Goal: Task Accomplishment & Management: Use online tool/utility

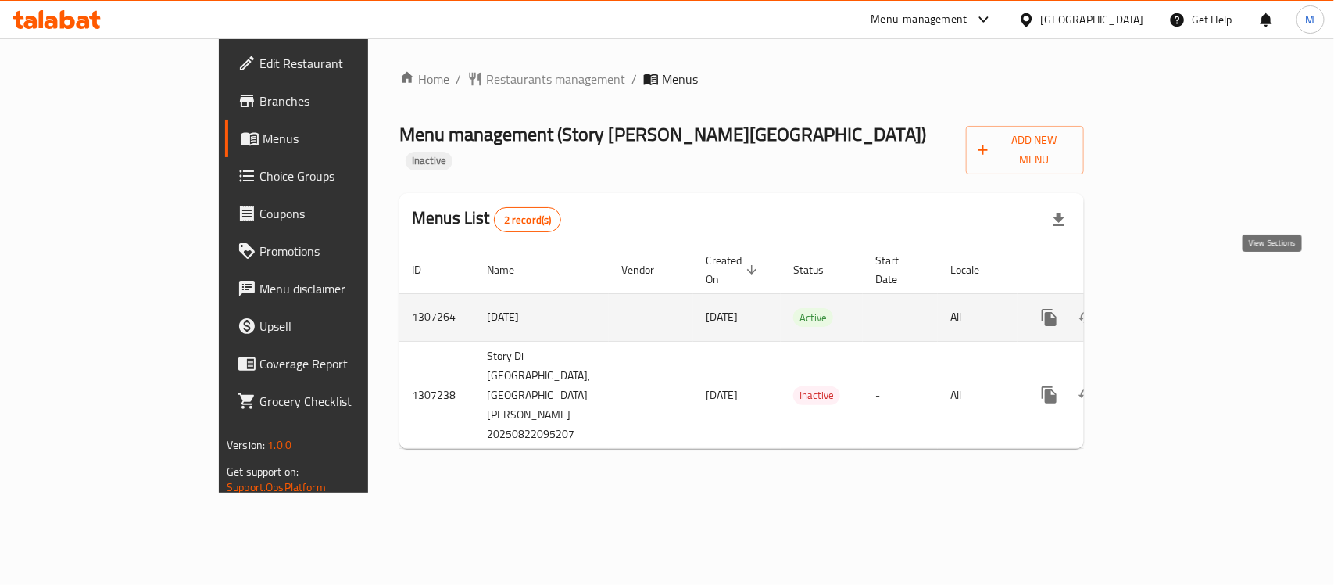
click at [1171, 308] on icon "enhanced table" at bounding box center [1162, 317] width 19 height 19
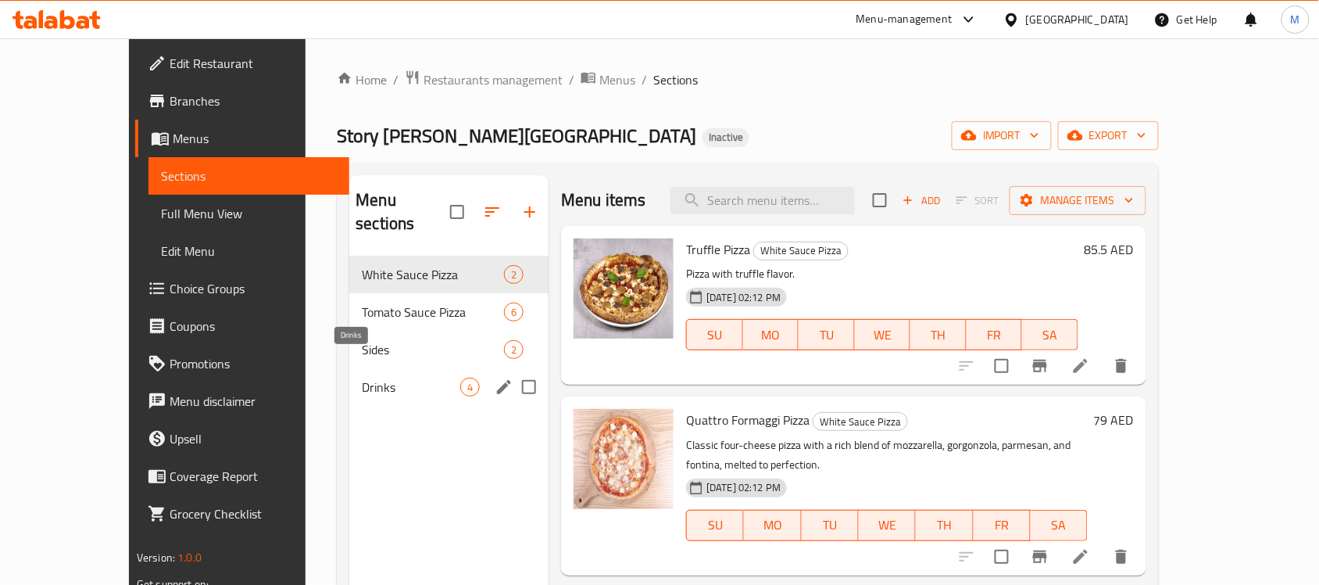
click at [362, 377] on span "Drinks" at bounding box center [411, 386] width 98 height 19
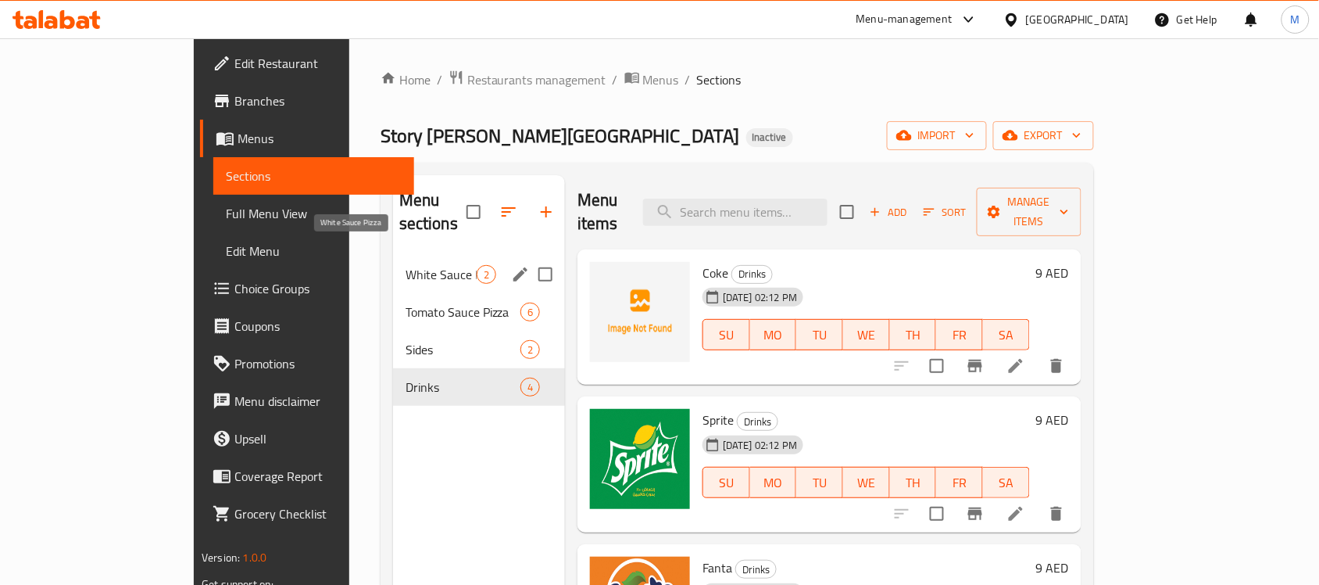
click at [406, 265] on span "White Sauce Pizza" at bounding box center [441, 274] width 71 height 19
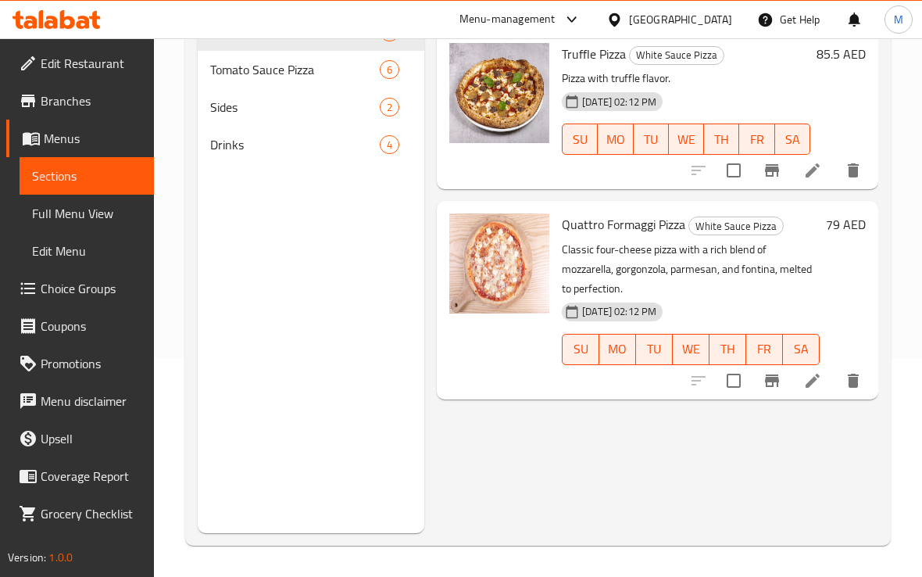
scroll to position [122, 0]
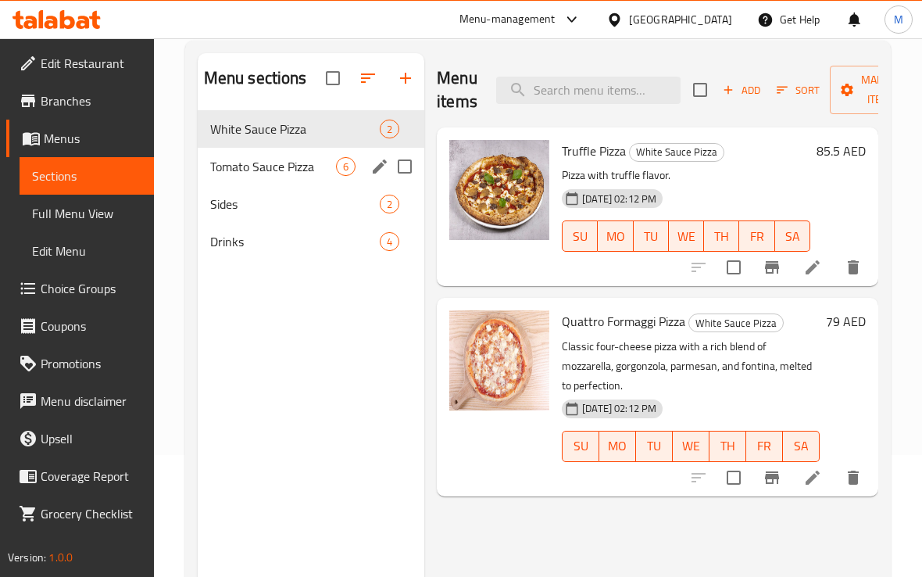
click at [260, 174] on span "Tomato Sauce Pizza" at bounding box center [273, 166] width 126 height 19
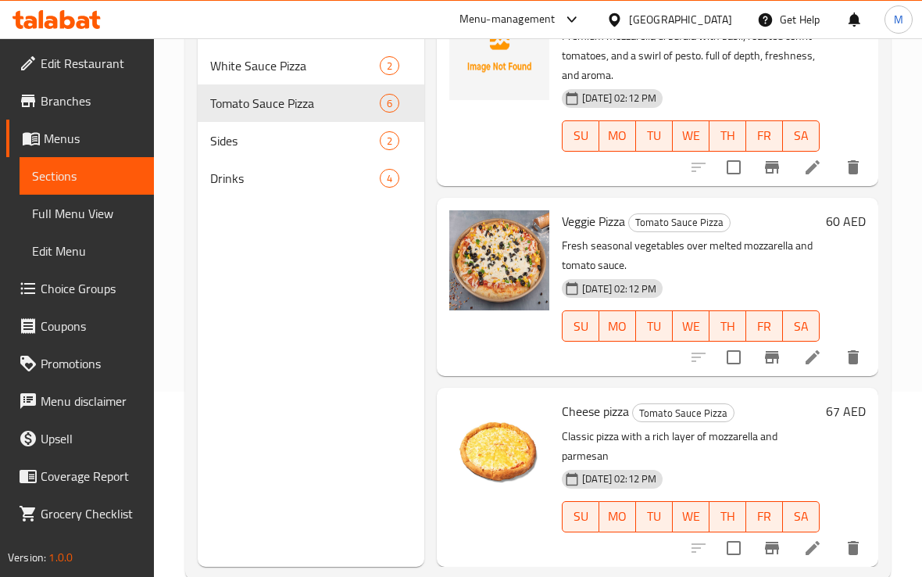
scroll to position [220, 0]
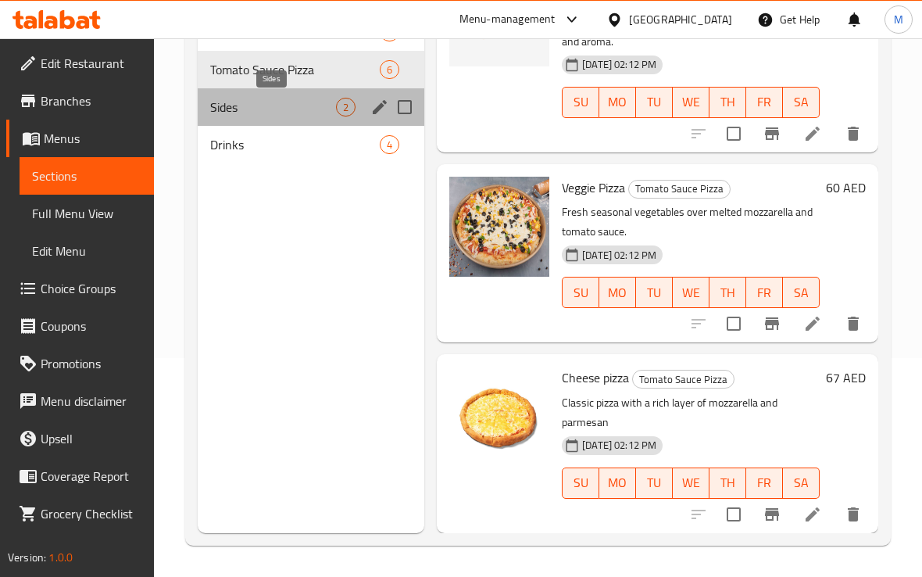
click at [248, 112] on span "Sides" at bounding box center [273, 107] width 126 height 19
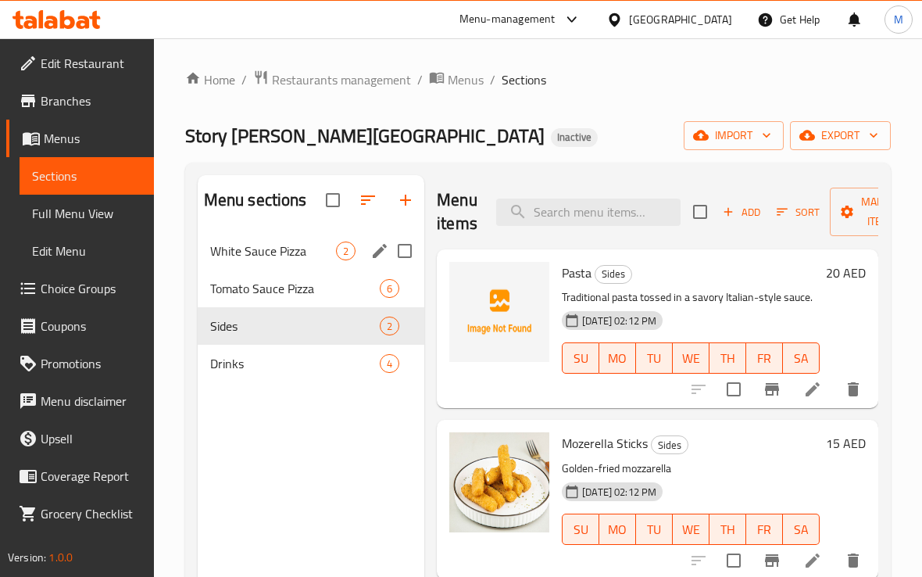
click at [276, 260] on div "White Sauce Pizza 2" at bounding box center [311, 251] width 227 height 38
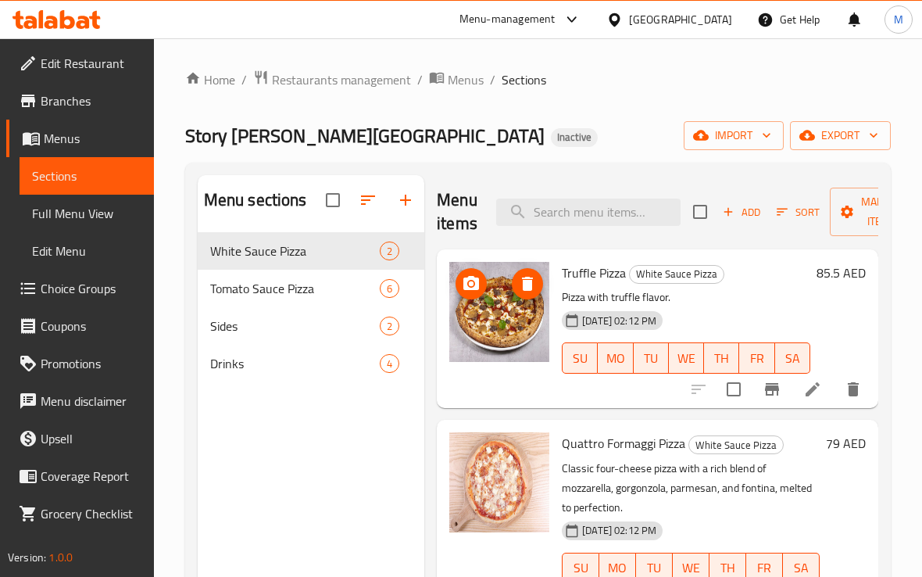
scroll to position [220, 0]
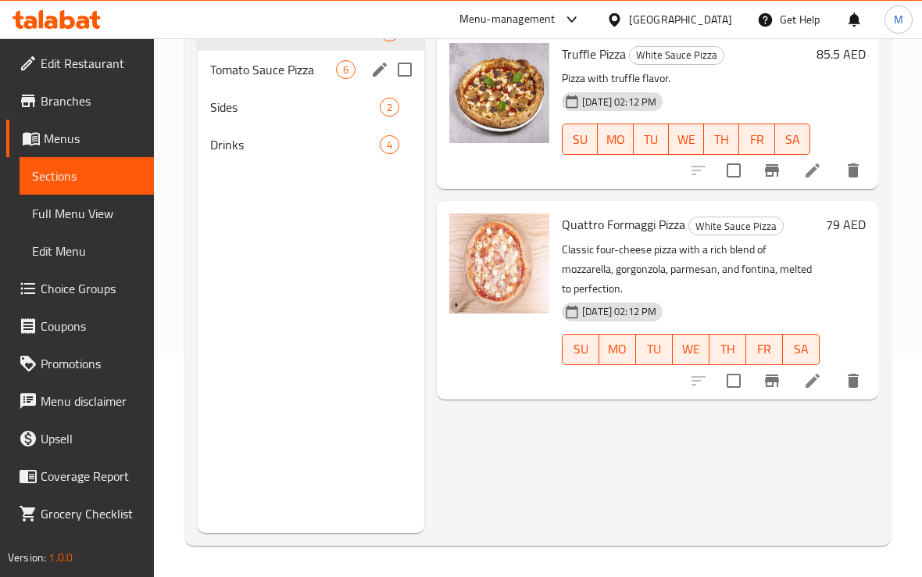
click at [252, 68] on span "Tomato Sauce Pizza" at bounding box center [273, 69] width 126 height 19
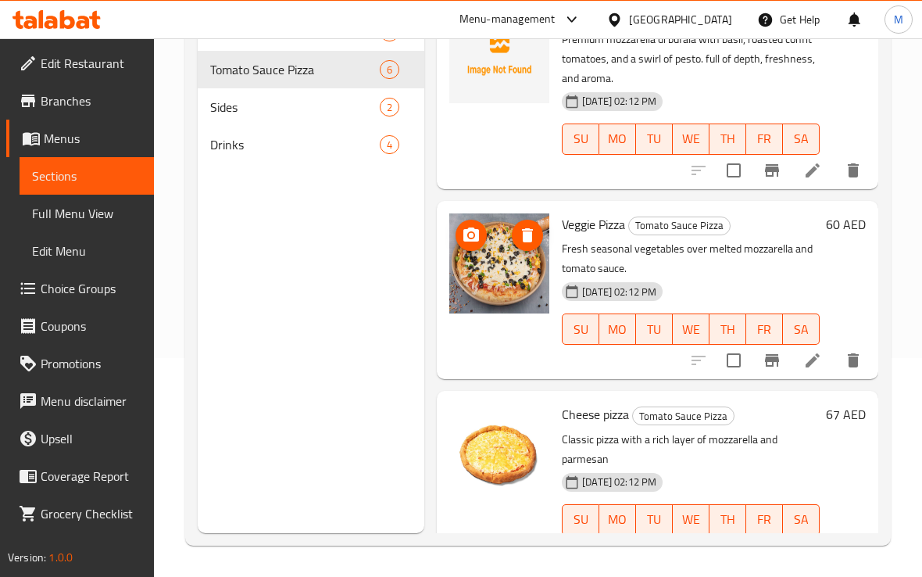
scroll to position [699, 0]
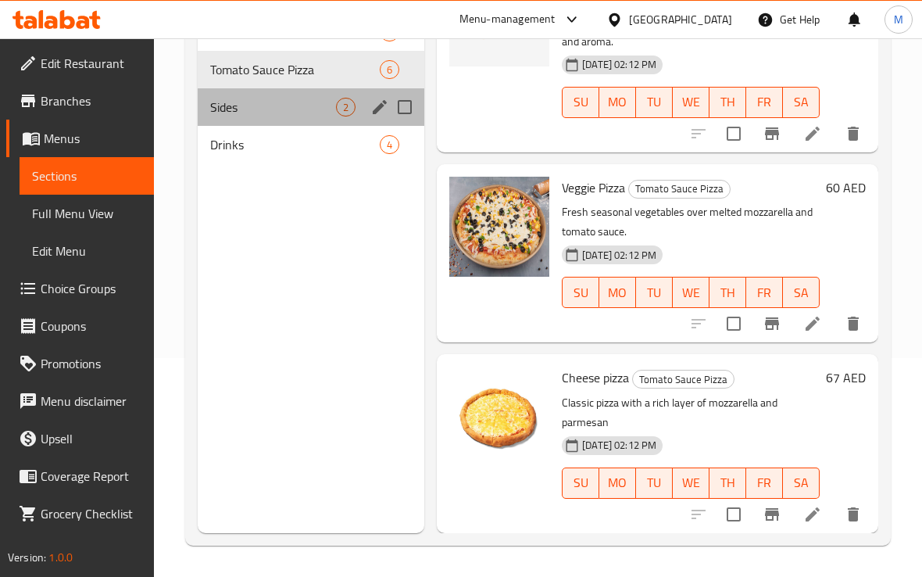
click at [256, 115] on span "Sides" at bounding box center [273, 107] width 126 height 19
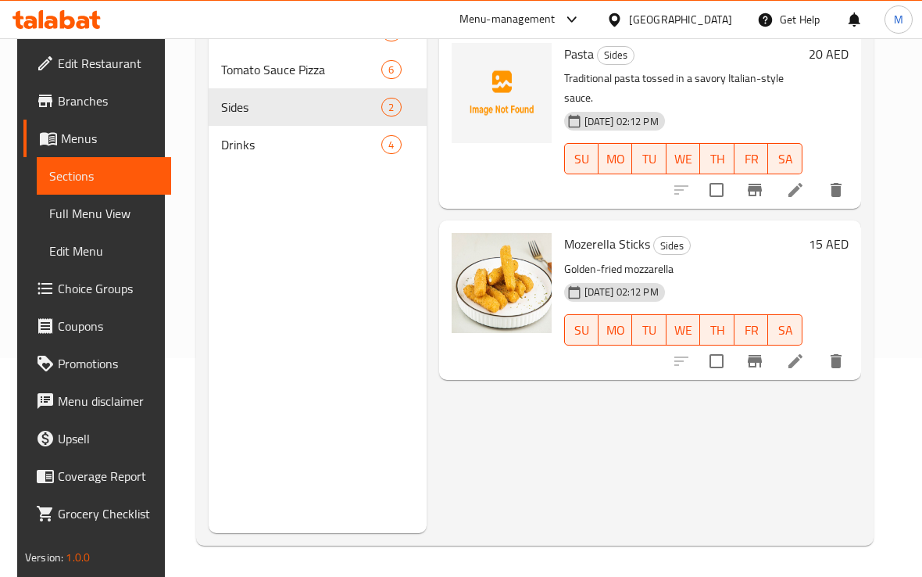
scroll to position [122, 0]
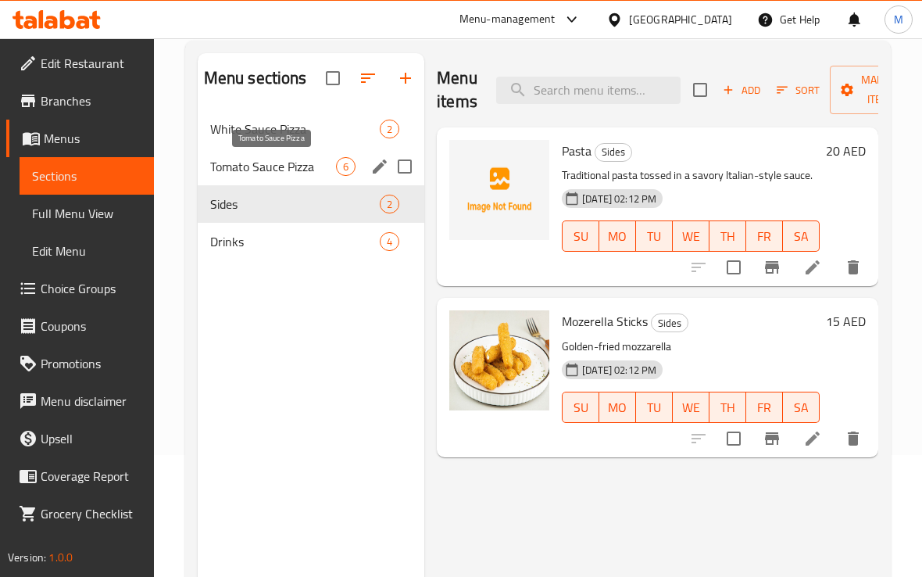
click at [263, 172] on span "Tomato Sauce Pizza" at bounding box center [273, 166] width 126 height 19
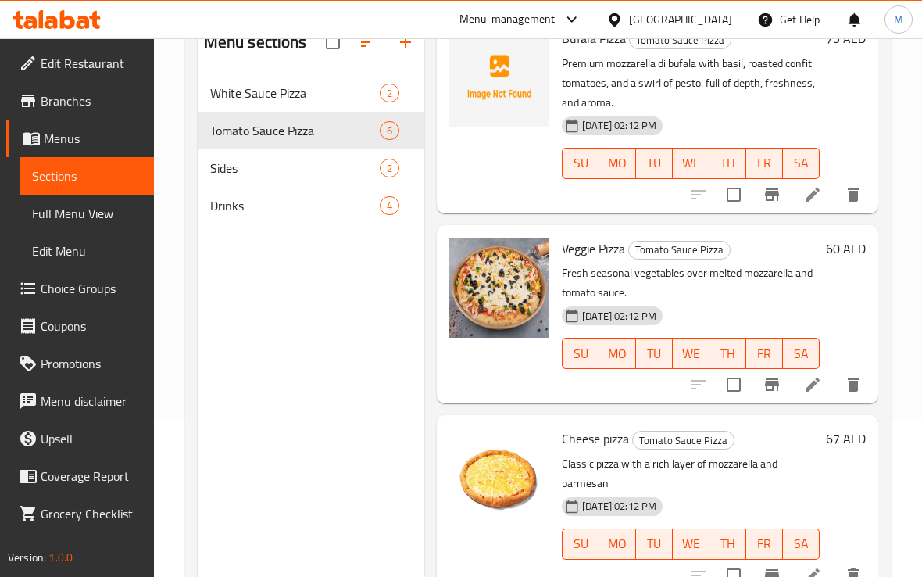
scroll to position [220, 0]
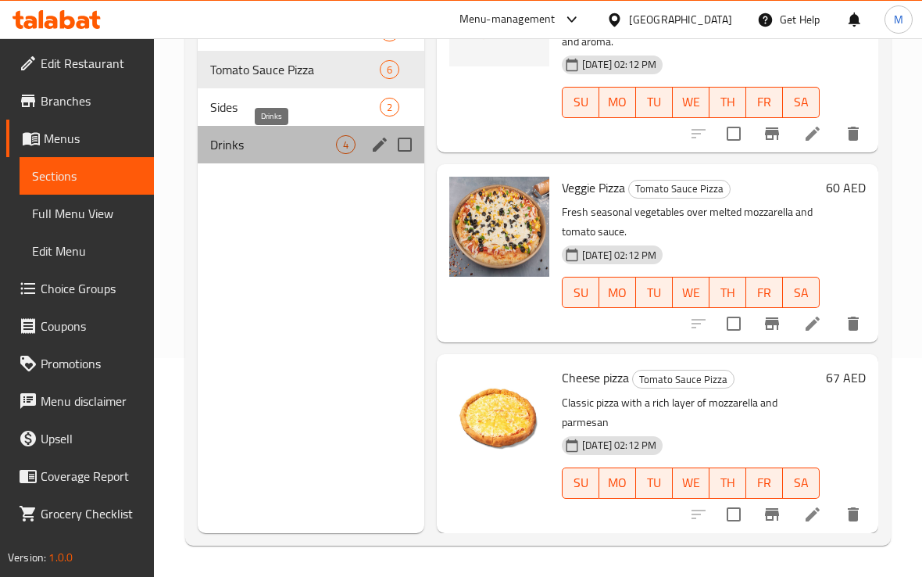
click at [283, 150] on span "Drinks" at bounding box center [273, 144] width 126 height 19
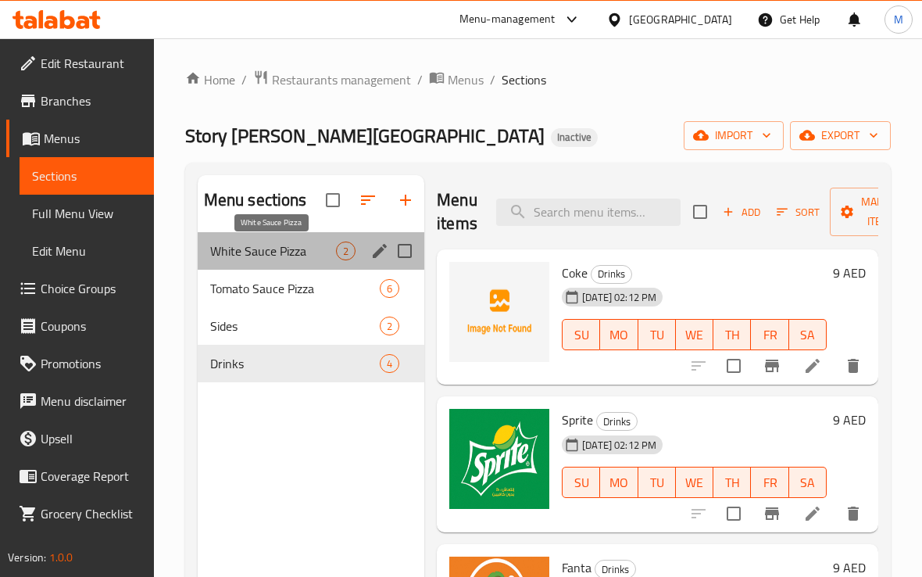
click at [264, 259] on span "White Sauce Pizza" at bounding box center [273, 250] width 126 height 19
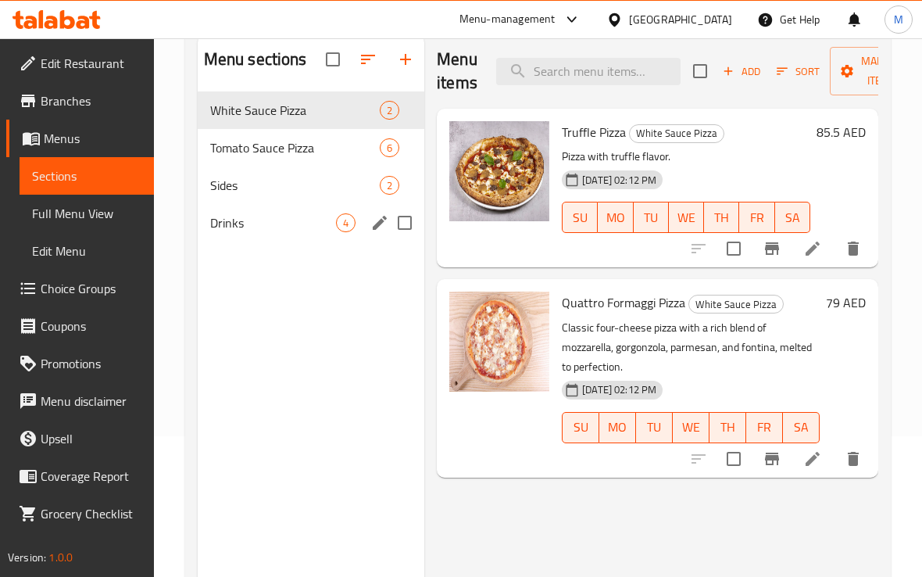
scroll to position [24, 0]
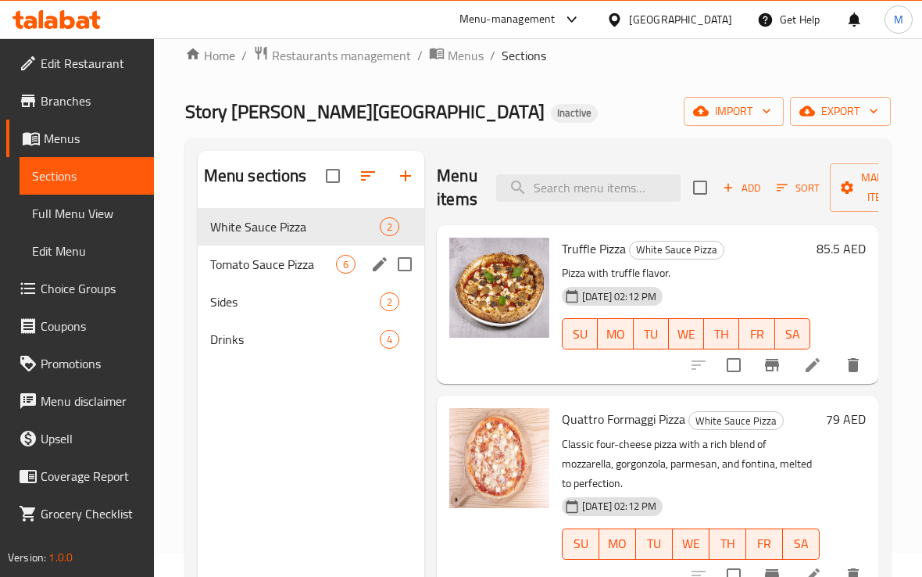
click at [270, 271] on span "Tomato Sauce Pizza" at bounding box center [273, 264] width 126 height 19
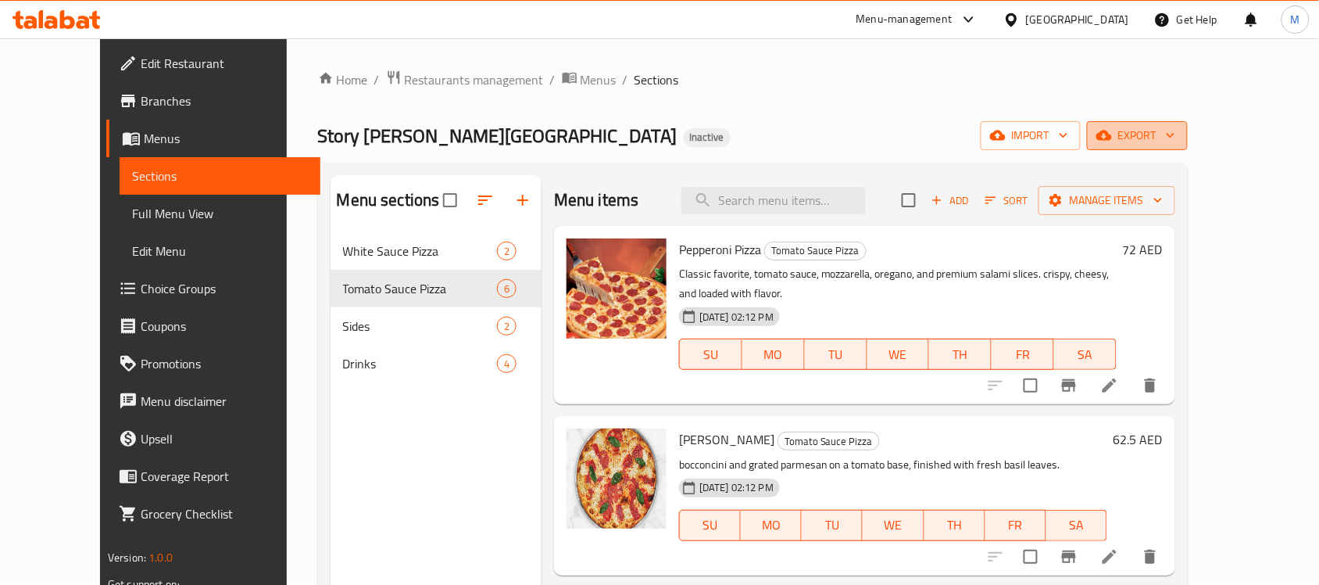
click at [1175, 145] on span "export" at bounding box center [1137, 136] width 76 height 20
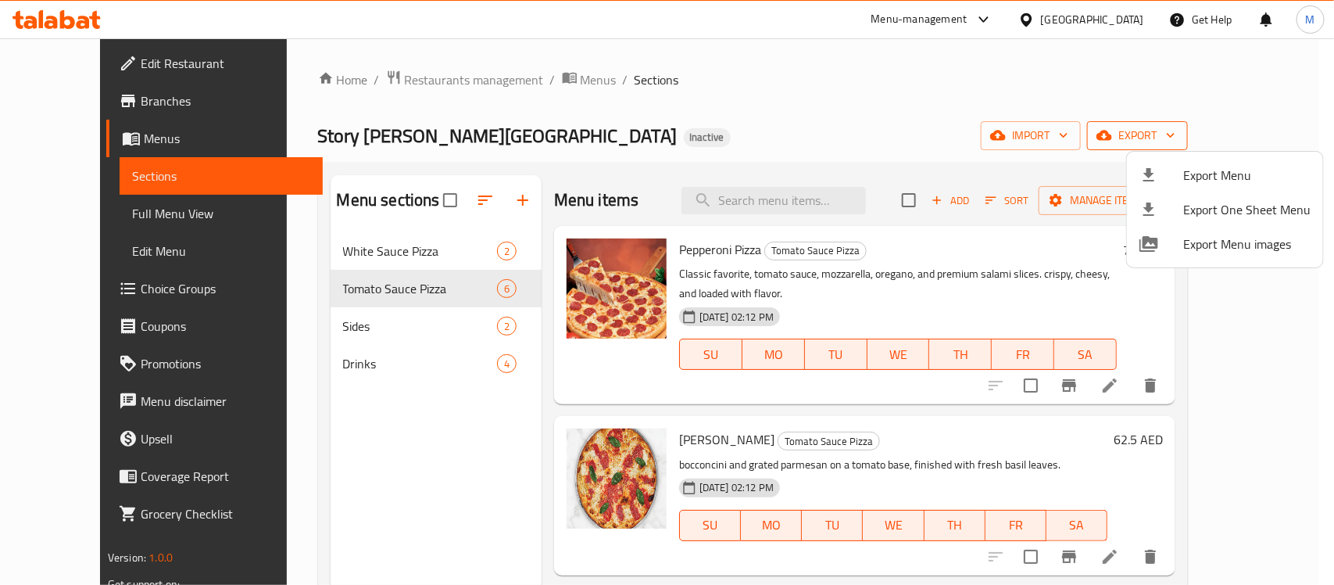
click at [1206, 189] on li "Export Menu" at bounding box center [1225, 175] width 196 height 34
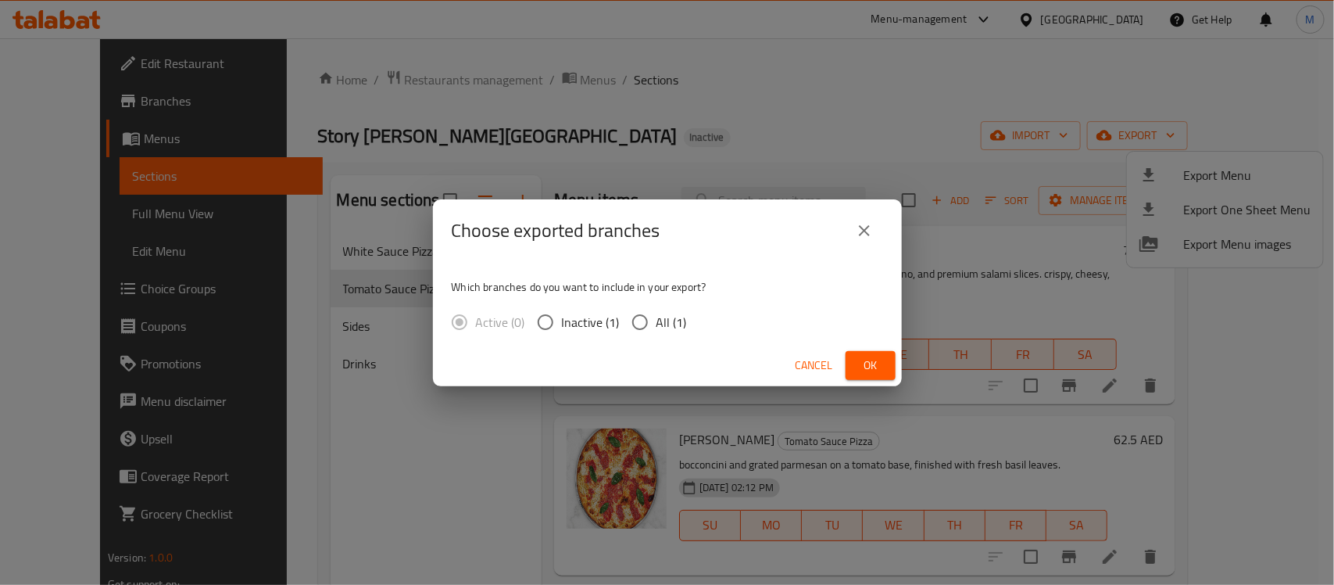
click at [688, 320] on div "Active (0) Inactive (1) All (1)" at bounding box center [576, 322] width 248 height 33
click at [655, 332] on label "All (1)" at bounding box center [655, 322] width 63 height 33
click at [655, 332] on input "All (1)" at bounding box center [640, 322] width 33 height 33
radio input "true"
click at [865, 358] on span "Ok" at bounding box center [870, 366] width 25 height 20
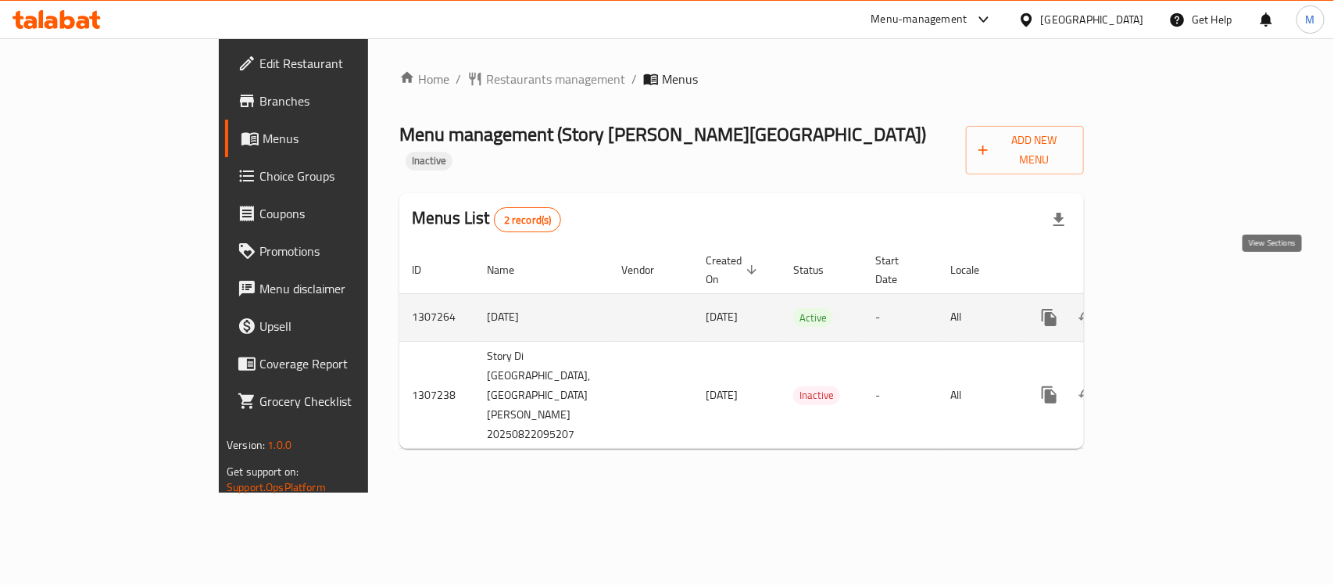
click at [1171, 308] on icon "enhanced table" at bounding box center [1162, 317] width 19 height 19
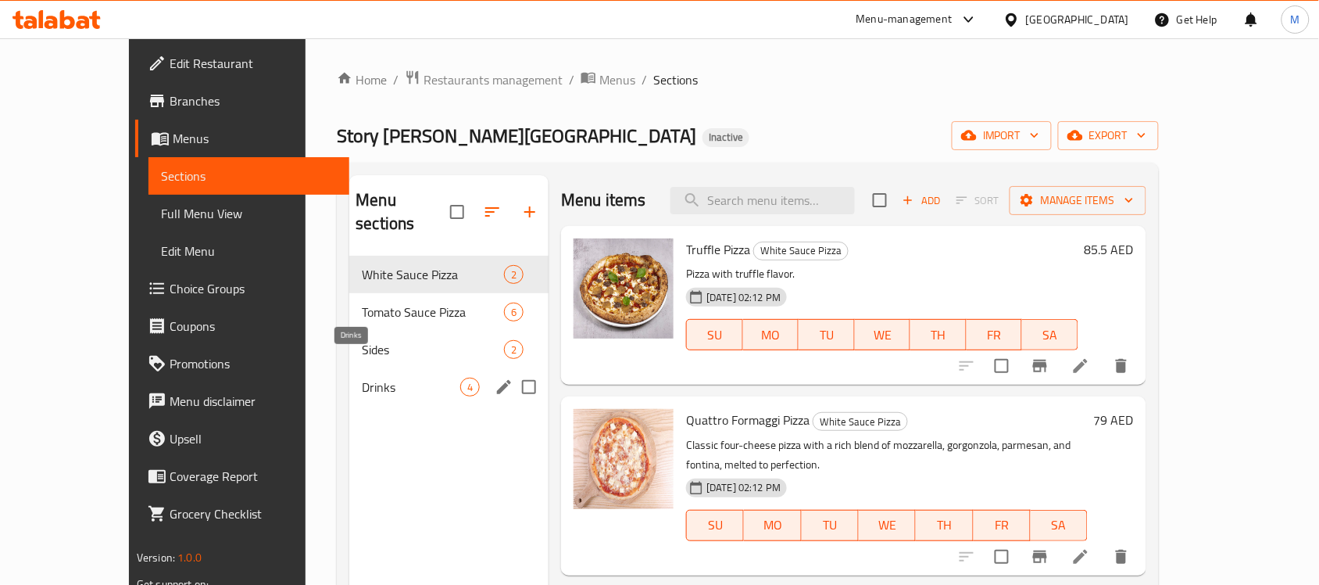
click at [362, 377] on span "Drinks" at bounding box center [411, 386] width 98 height 19
